Goal: Find contact information: Find contact information

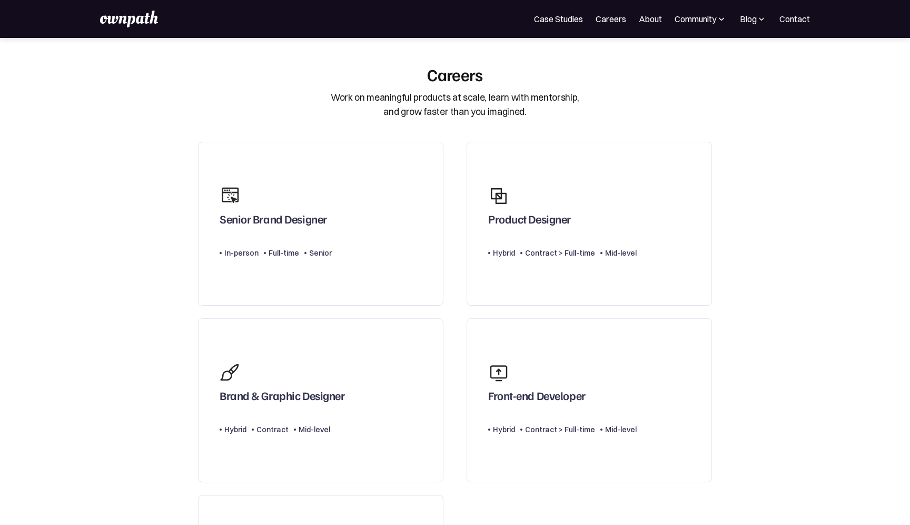
click at [139, 19] on img at bounding box center [129, 19] width 58 height 17
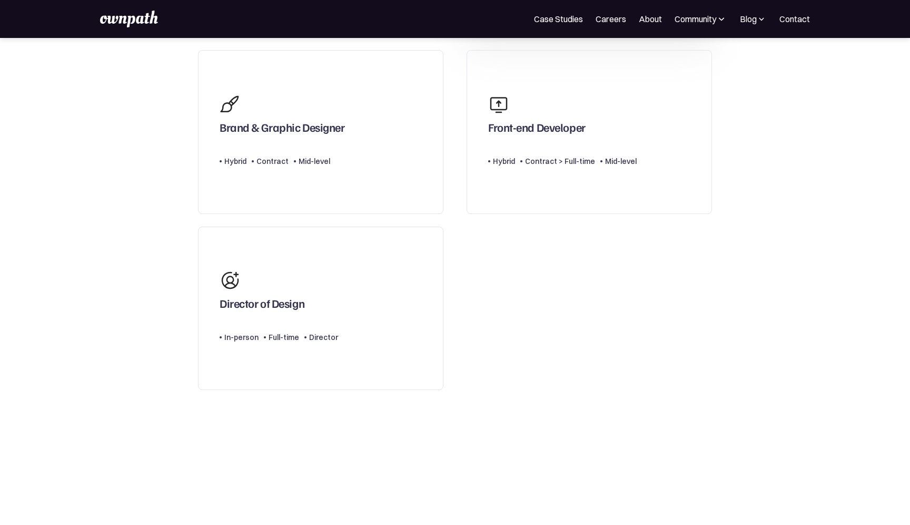
scroll to position [506, 0]
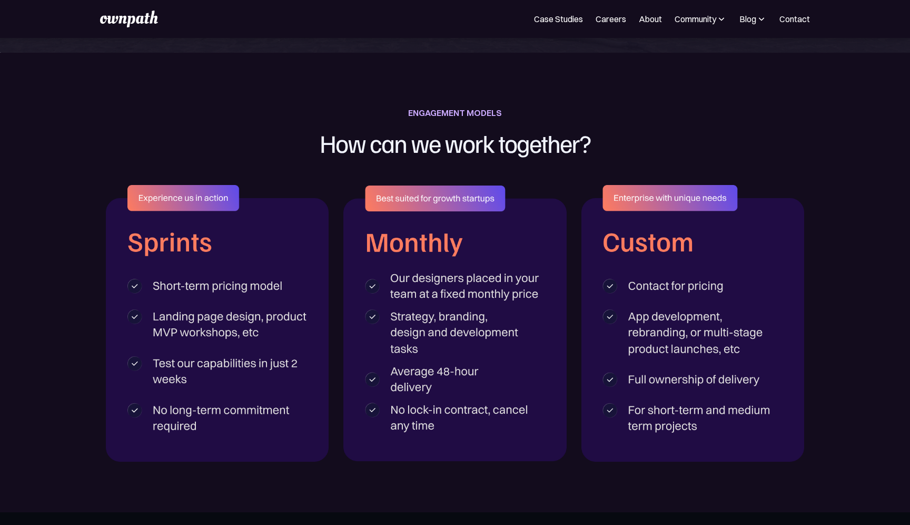
scroll to position [1513, 0]
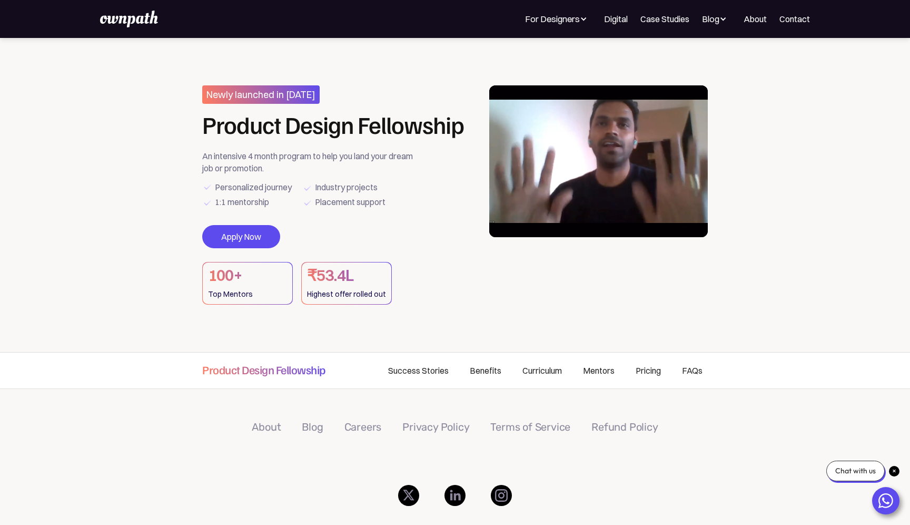
click at [869, 475] on div "Chat with us" at bounding box center [856, 470] width 58 height 21
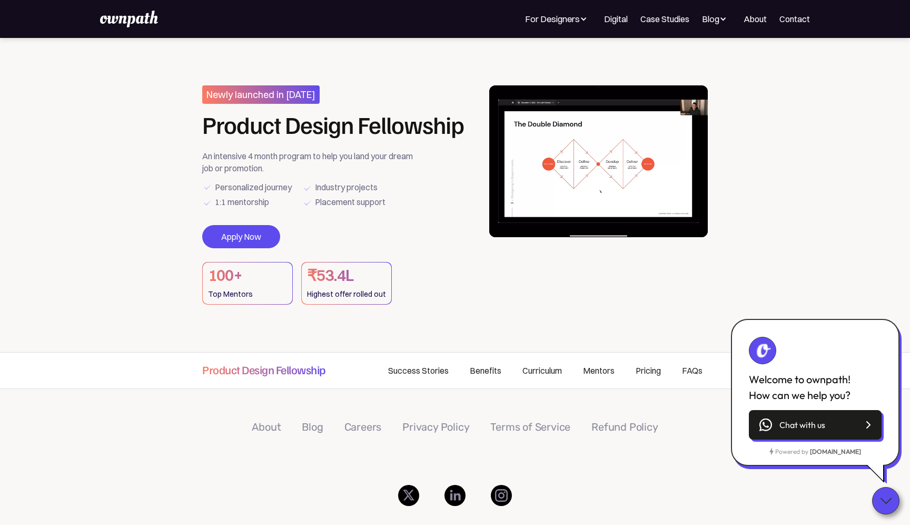
click at [841, 428] on link "Chat with us" at bounding box center [815, 425] width 133 height 30
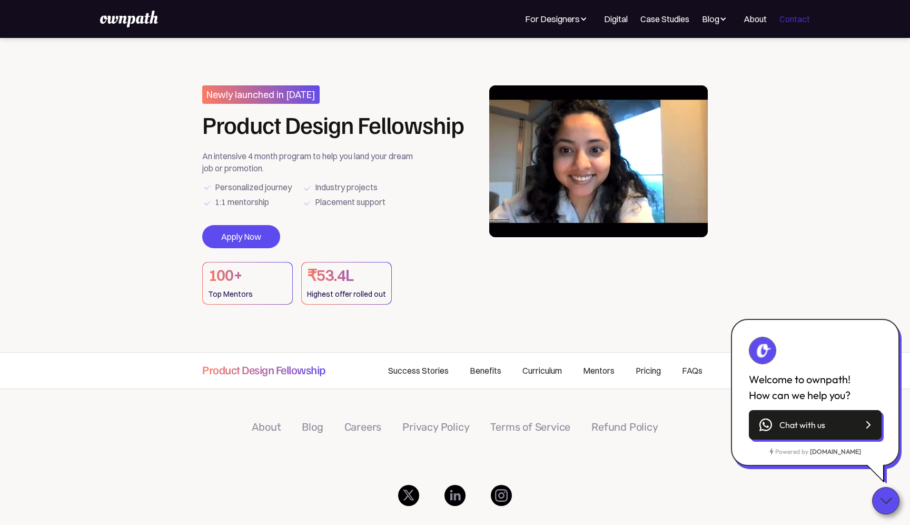
click at [798, 15] on link "Contact" at bounding box center [795, 19] width 31 height 13
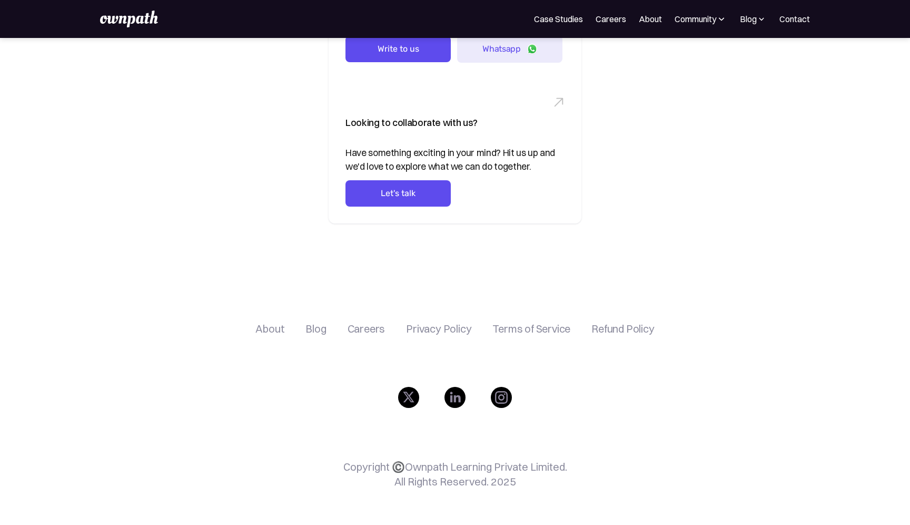
scroll to position [331, 0]
